Goal: Information Seeking & Learning: Learn about a topic

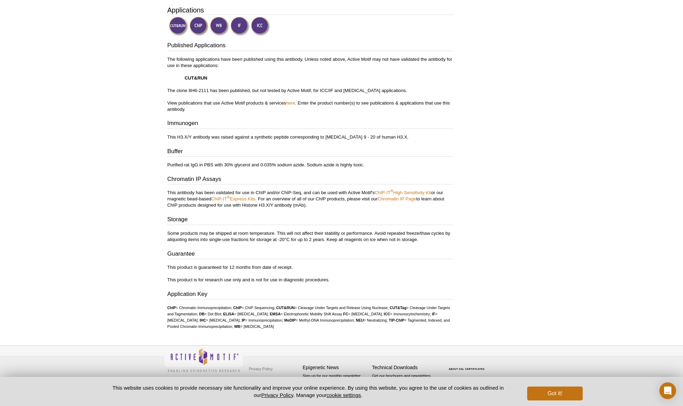
scroll to position [223, 0]
click at [544, 392] on button "Got it!" at bounding box center [555, 393] width 56 height 14
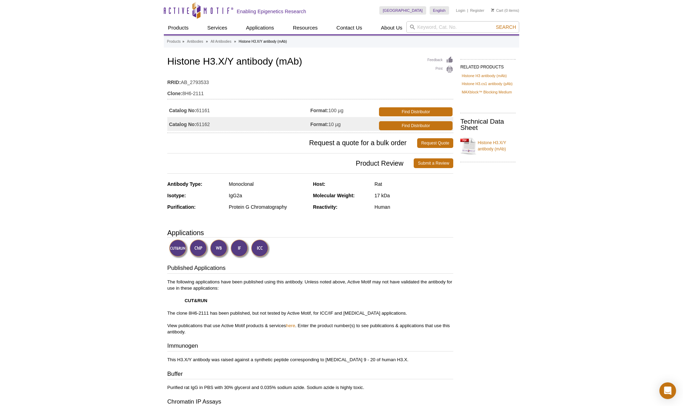
scroll to position [0, 0]
click at [200, 11] on icon "Active Motif Logo" at bounding box center [198, 10] width 69 height 17
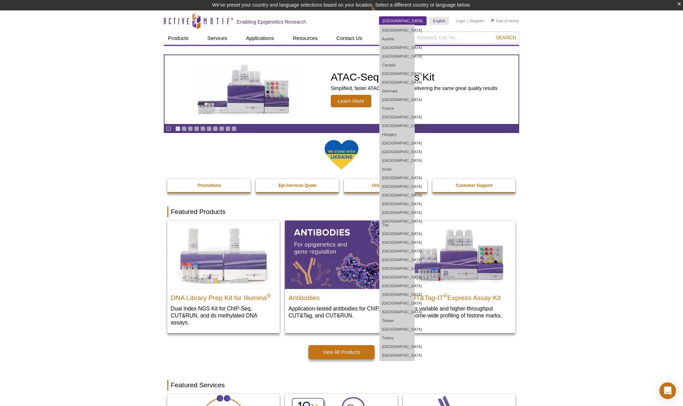
click at [416, 20] on link "[GEOGRAPHIC_DATA]" at bounding box center [402, 21] width 47 height 8
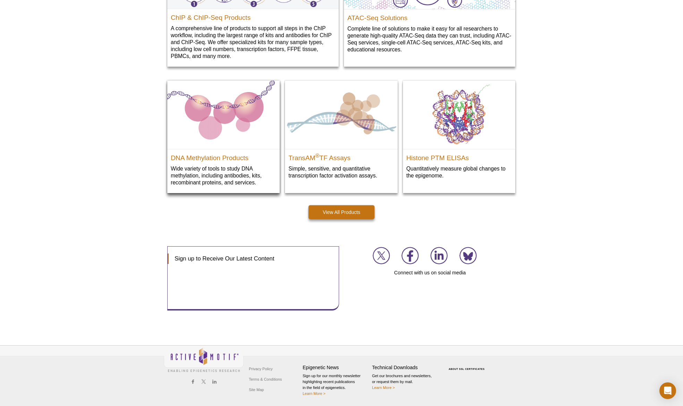
scroll to position [905, 0]
click at [272, 364] on link "Privacy Policy" at bounding box center [260, 368] width 27 height 10
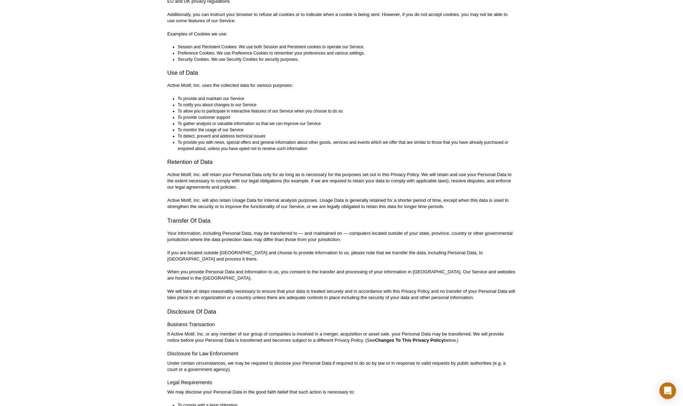
scroll to position [573, 0]
drag, startPoint x: 167, startPoint y: 86, endPoint x: 201, endPoint y: 85, distance: 33.3
click at [201, 85] on p "Active Motif, Inc. uses the collected data for various purposes:" at bounding box center [341, 85] width 349 height 6
copy p "Active Motif, Inc."
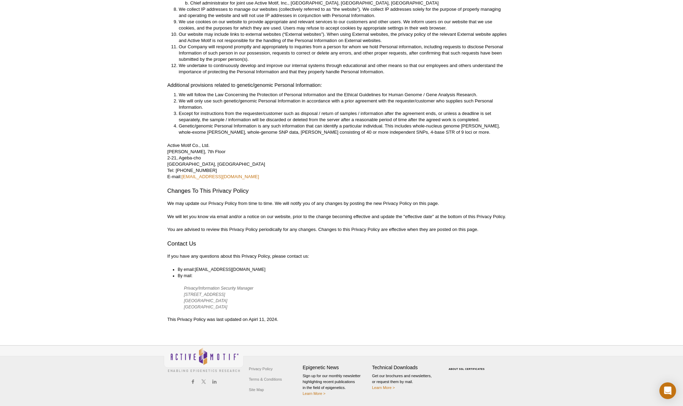
scroll to position [1616, 0]
